Goal: Share content: Share content

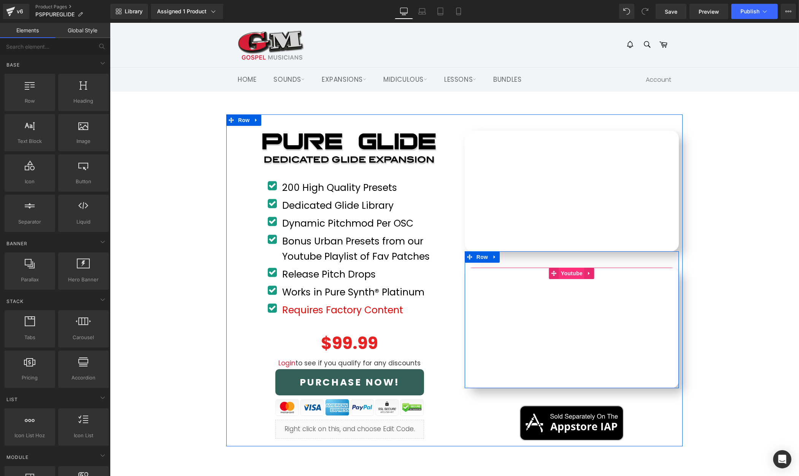
click at [572, 273] on span "Youtube" at bounding box center [571, 273] width 25 height 11
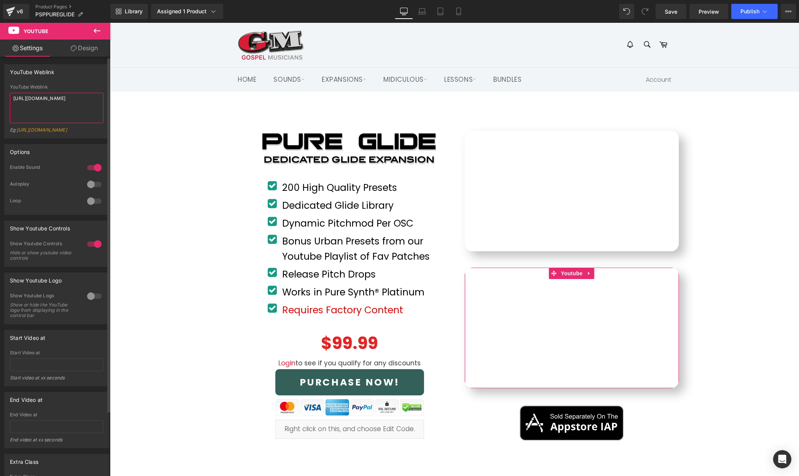
click at [77, 100] on textarea "[URL][DOMAIN_NAME]" at bounding box center [57, 108] width 94 height 30
click at [76, 100] on textarea "[URL][DOMAIN_NAME]" at bounding box center [57, 108] width 94 height 30
paste textarea "hW6b15mvITs"
type textarea "[URL][DOMAIN_NAME]"
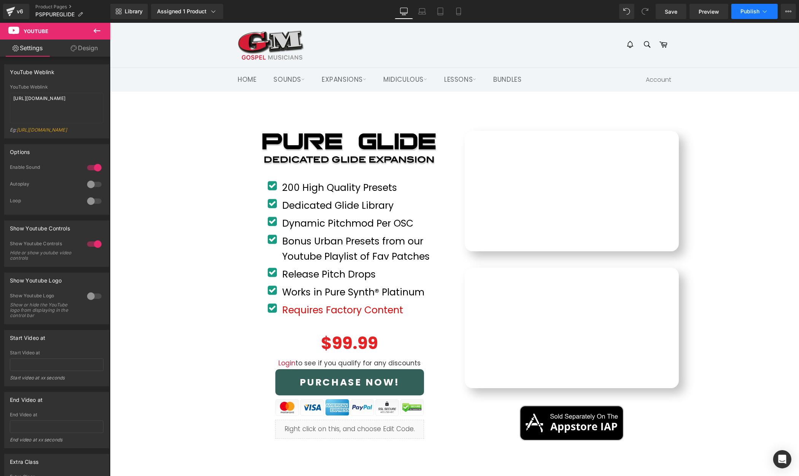
click at [758, 10] on span "Publish" at bounding box center [750, 11] width 19 height 6
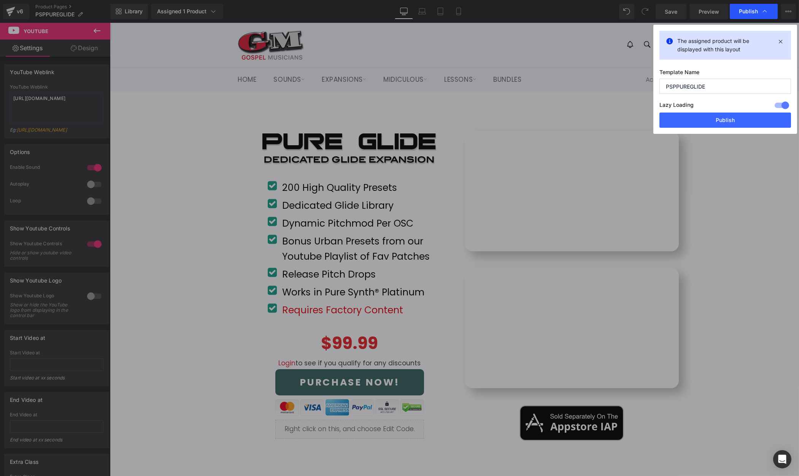
click at [749, 14] on span "Publish" at bounding box center [748, 11] width 19 height 7
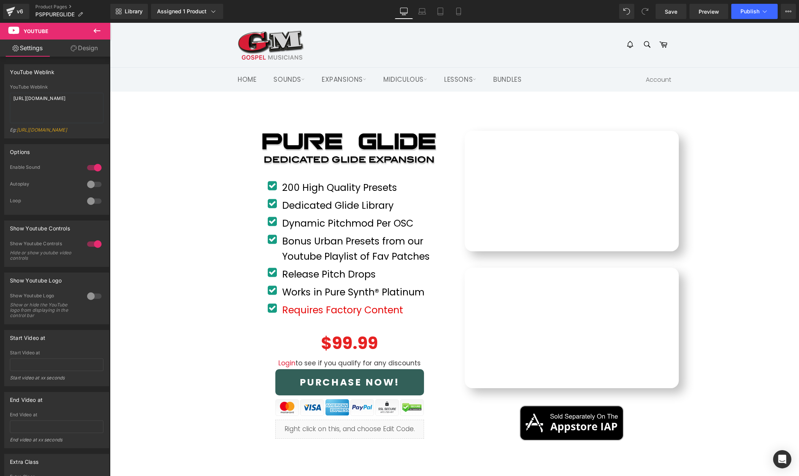
click at [749, 14] on span "Publish" at bounding box center [750, 11] width 19 height 6
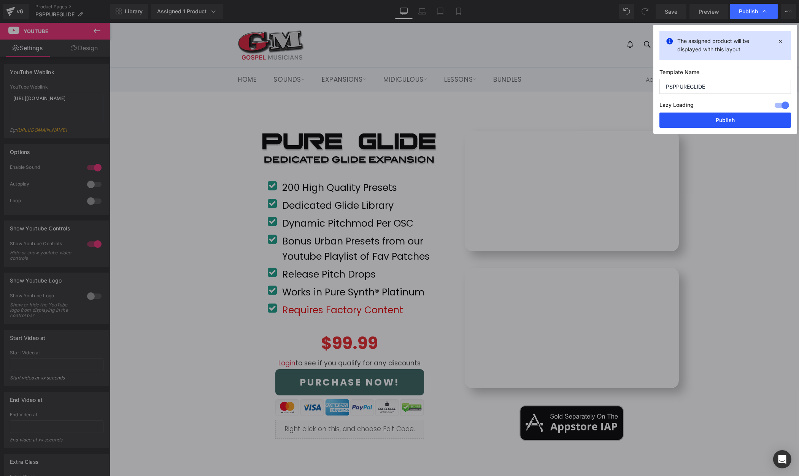
click at [733, 120] on button "Publish" at bounding box center [726, 120] width 132 height 15
